Goal: Information Seeking & Learning: Learn about a topic

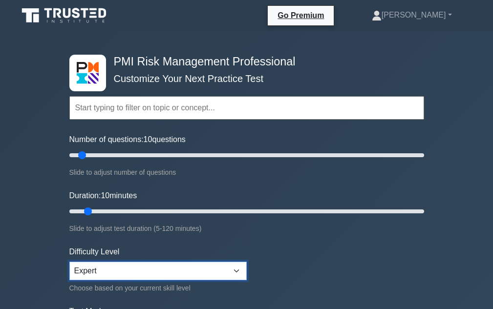
click at [147, 267] on select "Beginner Intermediate Expert" at bounding box center [157, 271] width 177 height 19
click at [69, 262] on select "Beginner Intermediate Expert" at bounding box center [157, 271] width 177 height 19
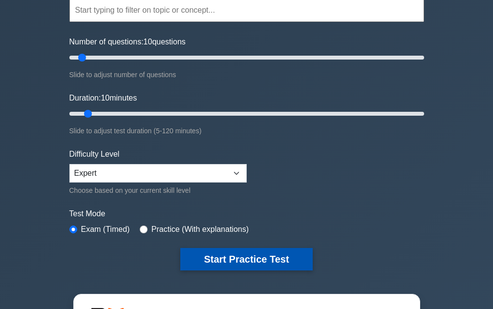
click at [255, 262] on button "Start Practice Test" at bounding box center [246, 259] width 132 height 22
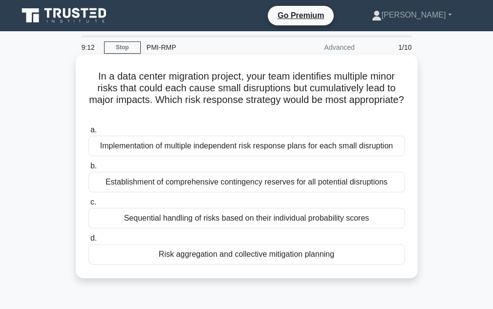
click at [307, 155] on div "Implementation of multiple independent risk response plans for each small disru…" at bounding box center [246, 146] width 317 height 21
click at [88, 133] on input "a. Implementation of multiple independent risk response plans for each small di…" at bounding box center [88, 130] width 0 height 6
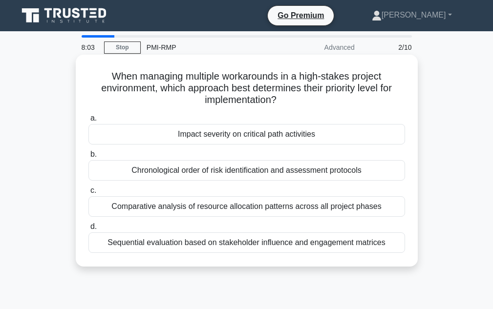
click at [276, 212] on div "Comparative analysis of resource allocation patterns across all project phases" at bounding box center [246, 206] width 317 height 21
click at [88, 194] on input "c. Comparative analysis of resource allocation patterns across all project phas…" at bounding box center [88, 191] width 0 height 6
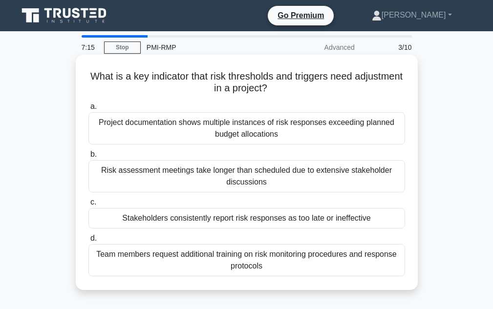
click at [175, 122] on div "Project documentation shows multiple instances of risk responses exceeding plan…" at bounding box center [246, 128] width 317 height 32
click at [88, 110] on input "a. Project documentation shows multiple instances of risk responses exceeding p…" at bounding box center [88, 107] width 0 height 6
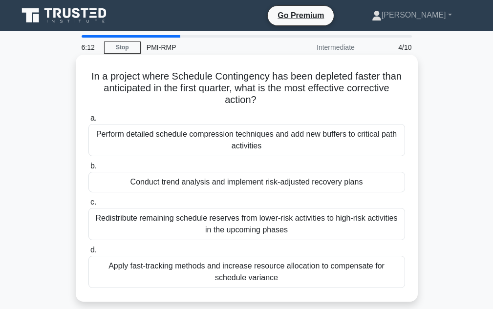
click at [341, 183] on div "Conduct trend analysis and implement risk-adjusted recovery plans" at bounding box center [246, 182] width 317 height 21
click at [88, 170] on input "b. Conduct trend analysis and implement risk-adjusted recovery plans" at bounding box center [88, 166] width 0 height 6
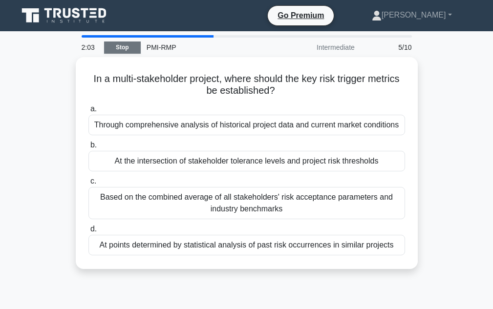
click at [128, 48] on link "Stop" at bounding box center [122, 48] width 37 height 12
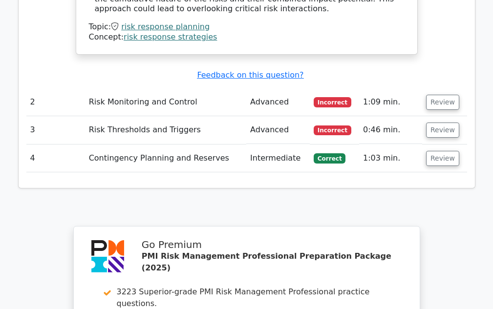
scroll to position [1270, 0]
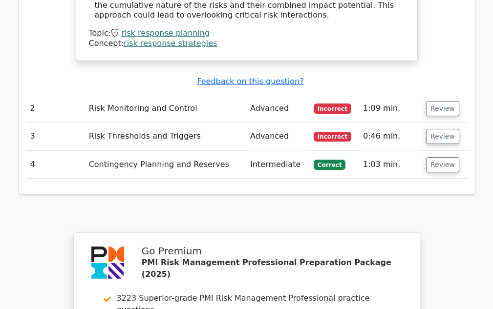
click at [202, 151] on td "Contingency Planning and Reserves" at bounding box center [165, 165] width 161 height 28
click at [442, 157] on button "Review" at bounding box center [442, 164] width 33 height 15
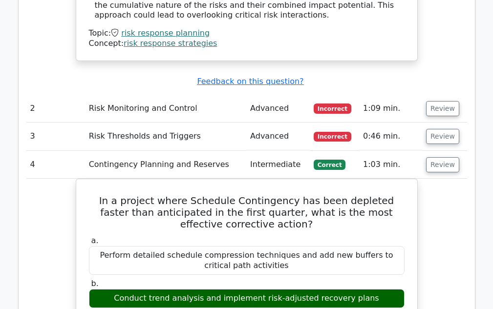
click at [202, 123] on td "Risk Thresholds and Triggers" at bounding box center [165, 137] width 161 height 28
click at [436, 129] on button "Review" at bounding box center [442, 136] width 33 height 15
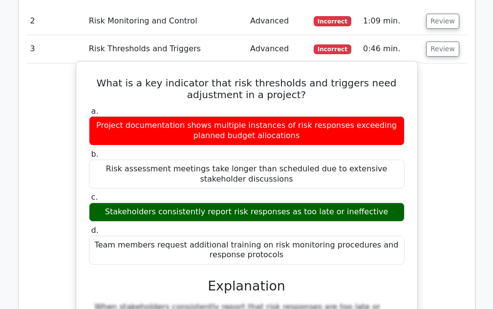
scroll to position [1466, 0]
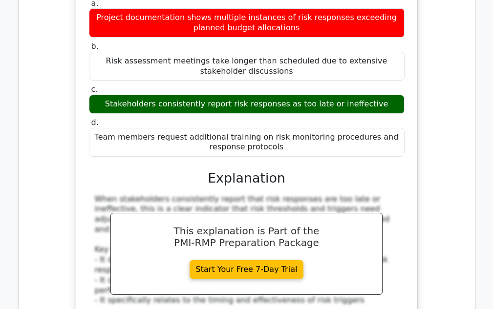
click at [214, 255] on div "When stakeholders consistently report that risk responses are too late or ineff…" at bounding box center [247, 295] width 304 height 203
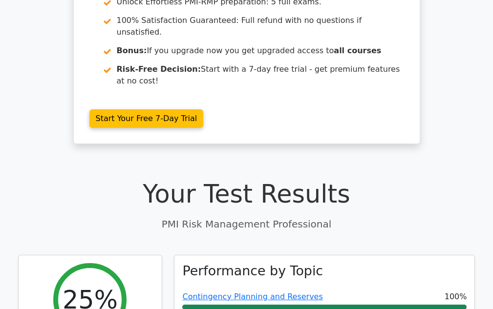
scroll to position [0, 0]
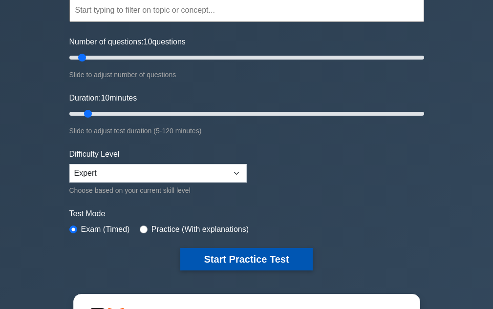
click at [247, 264] on button "Start Practice Test" at bounding box center [246, 259] width 132 height 22
